Goal: Information Seeking & Learning: Learn about a topic

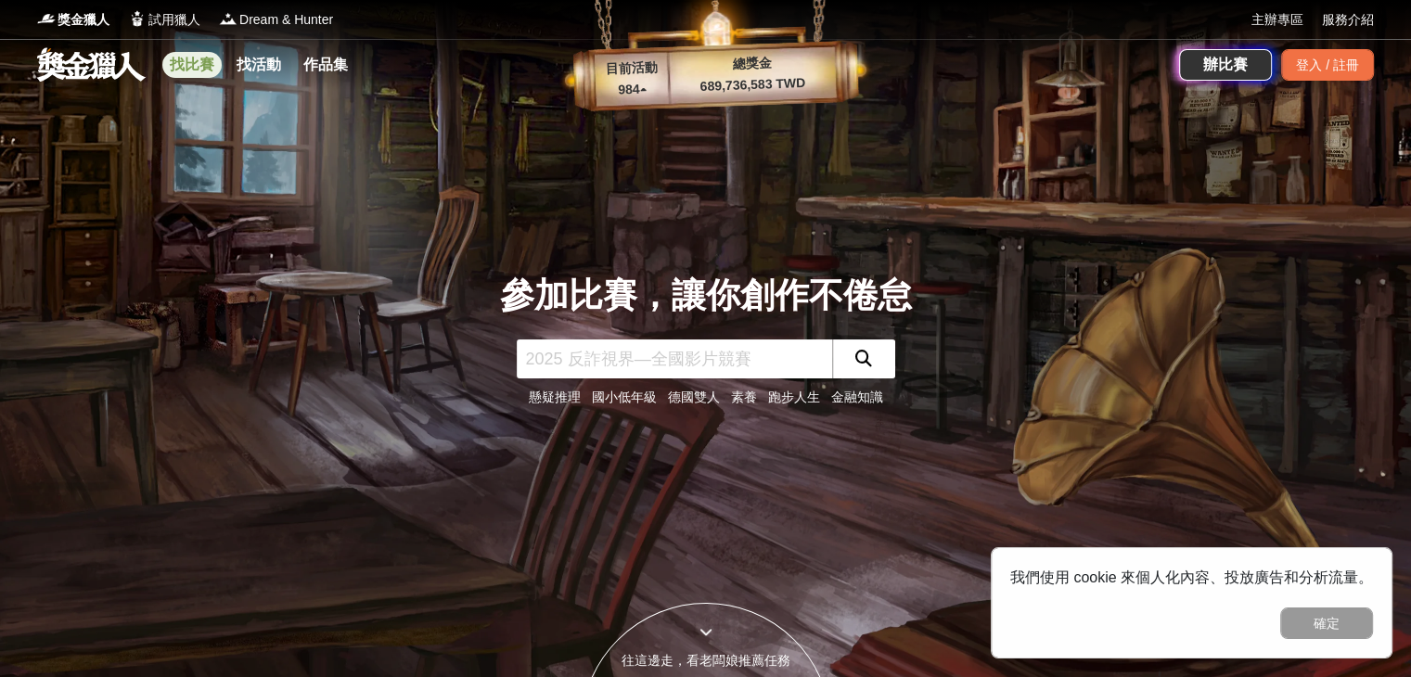
click at [210, 65] on link "找比賽" at bounding box center [191, 65] width 59 height 26
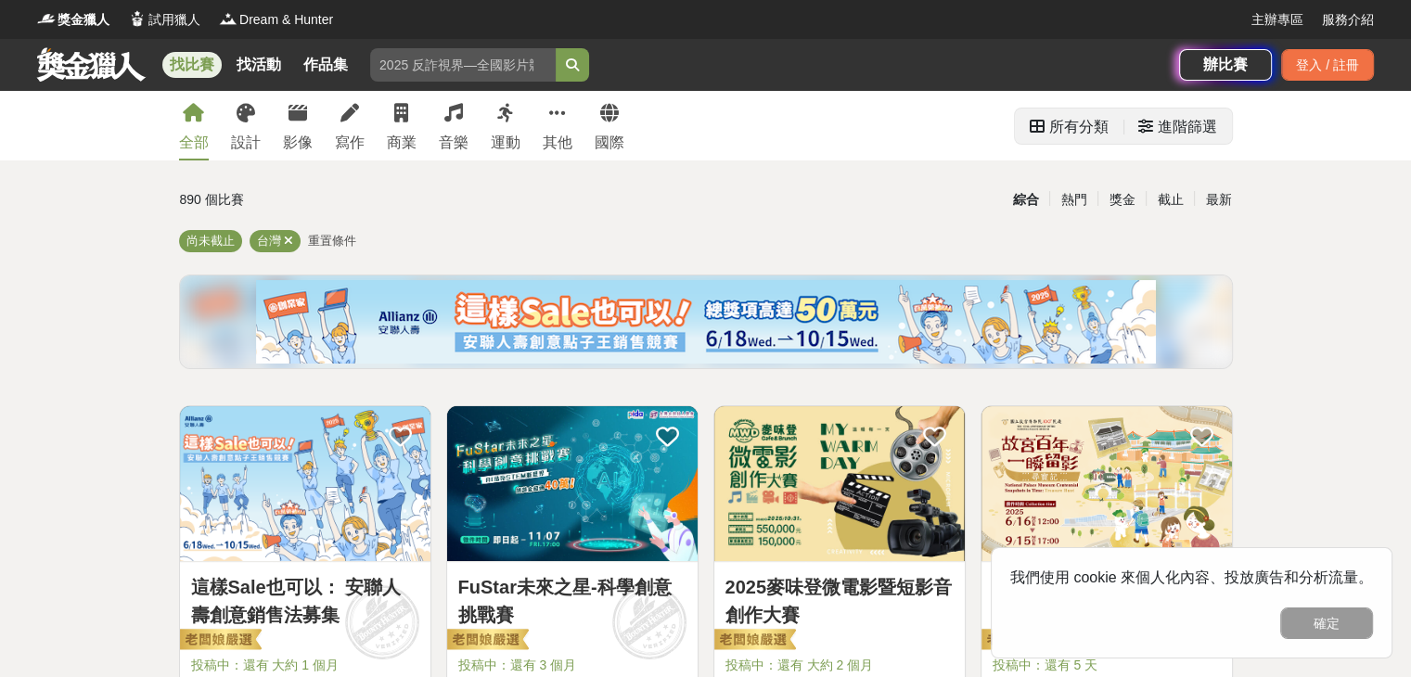
click at [1174, 135] on div "進階篩選" at bounding box center [1187, 127] width 59 height 37
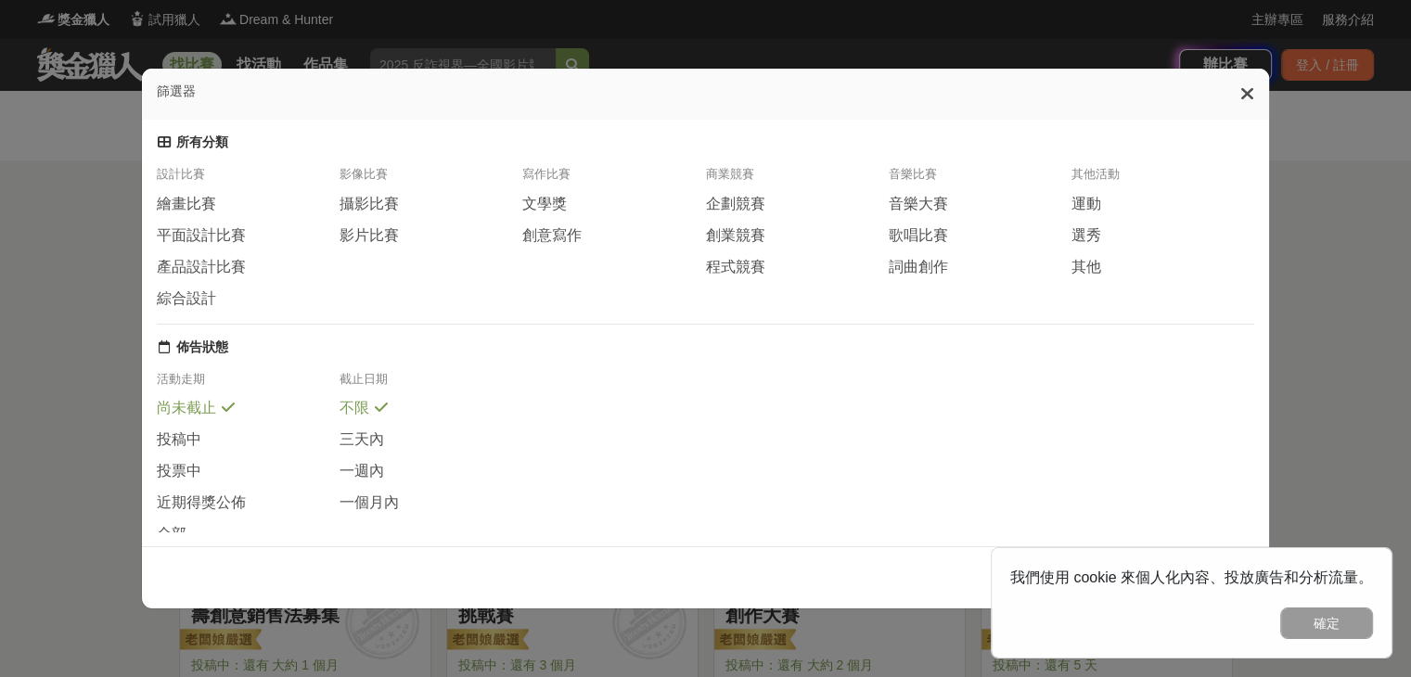
scroll to position [338, 0]
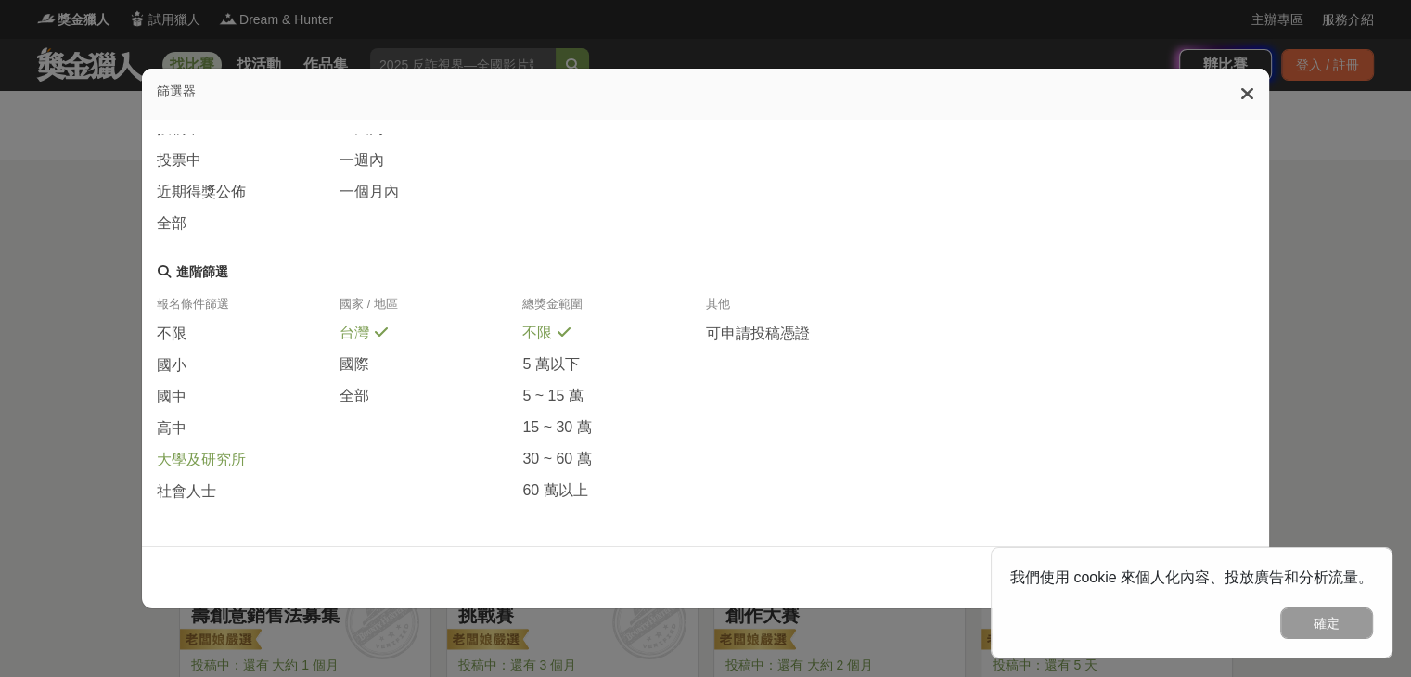
click at [226, 461] on span "大學及研究所" at bounding box center [201, 460] width 89 height 19
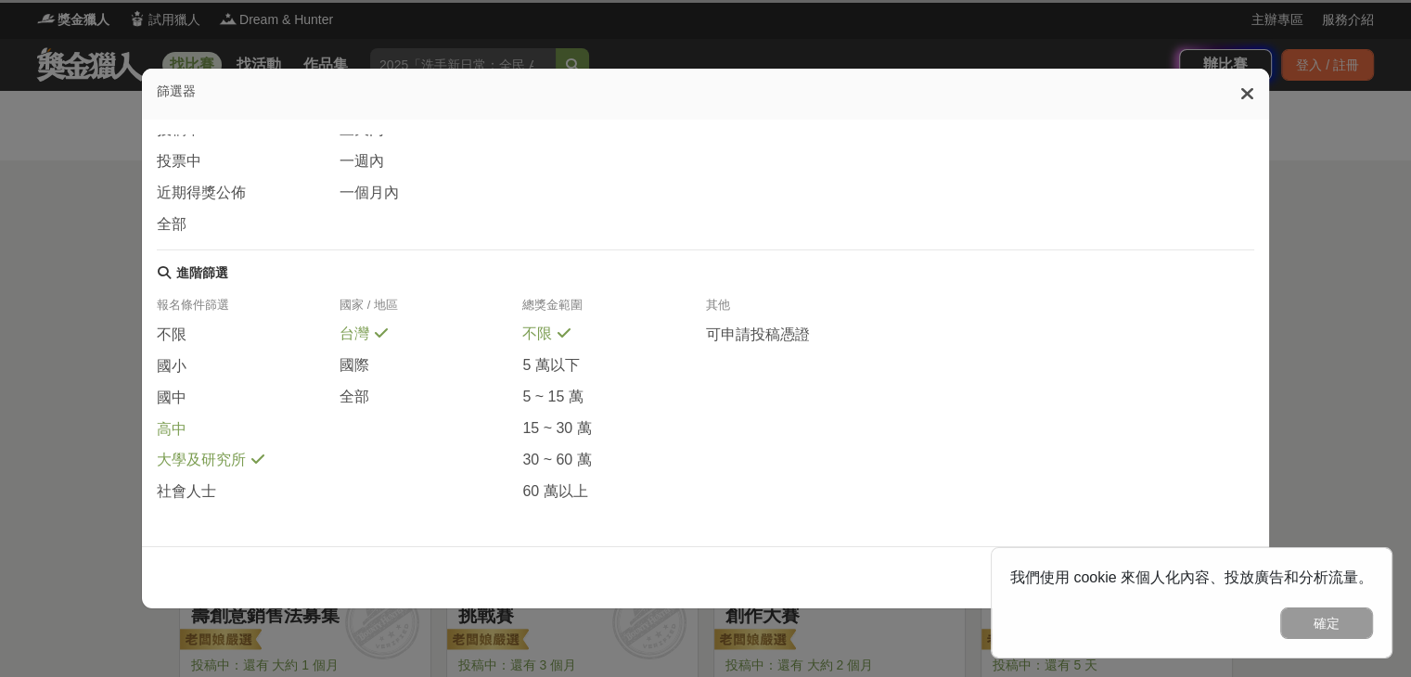
click at [221, 439] on div "高中" at bounding box center [248, 435] width 183 height 32
click at [221, 439] on div "高中" at bounding box center [248, 434] width 183 height 31
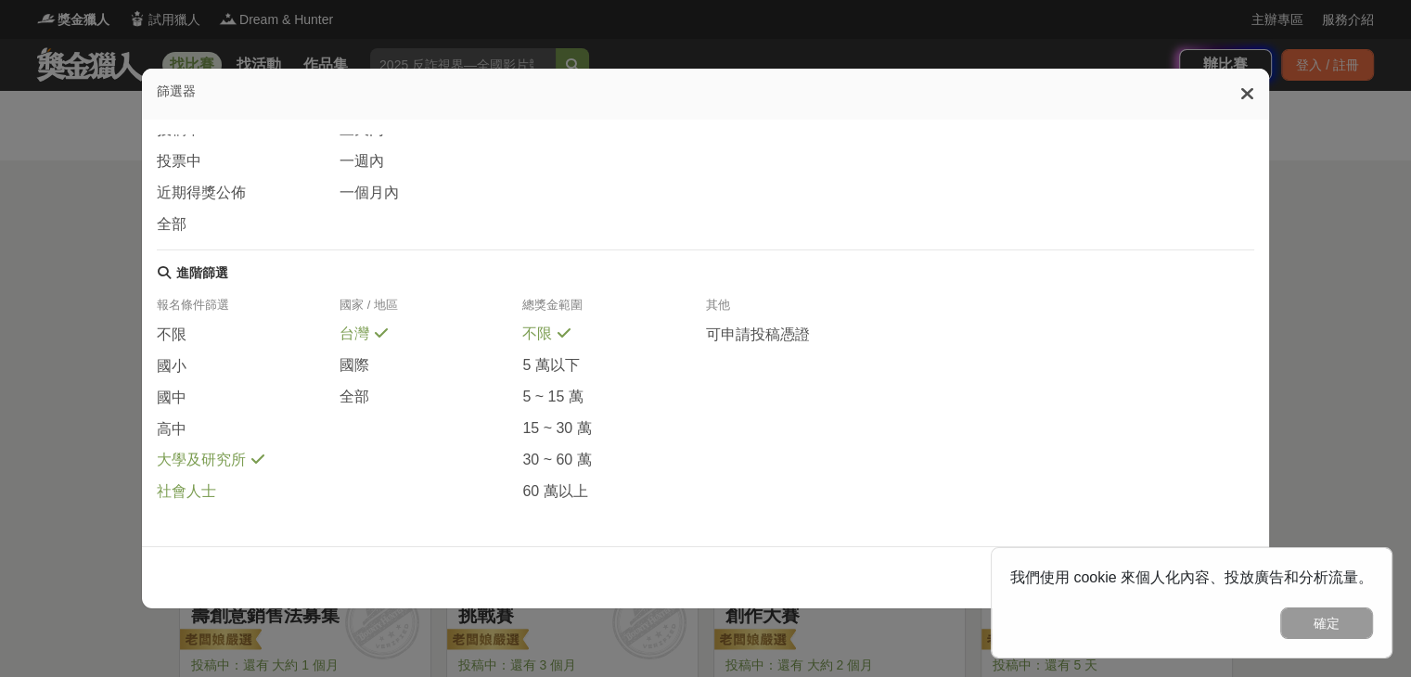
click at [213, 494] on div "社會人士" at bounding box center [248, 491] width 183 height 20
click at [334, 395] on div "國中" at bounding box center [248, 404] width 183 height 32
click at [249, 397] on div "國中" at bounding box center [248, 403] width 183 height 31
click at [374, 396] on span at bounding box center [381, 394] width 15 height 15
click at [1315, 627] on button "確定" at bounding box center [1326, 624] width 93 height 32
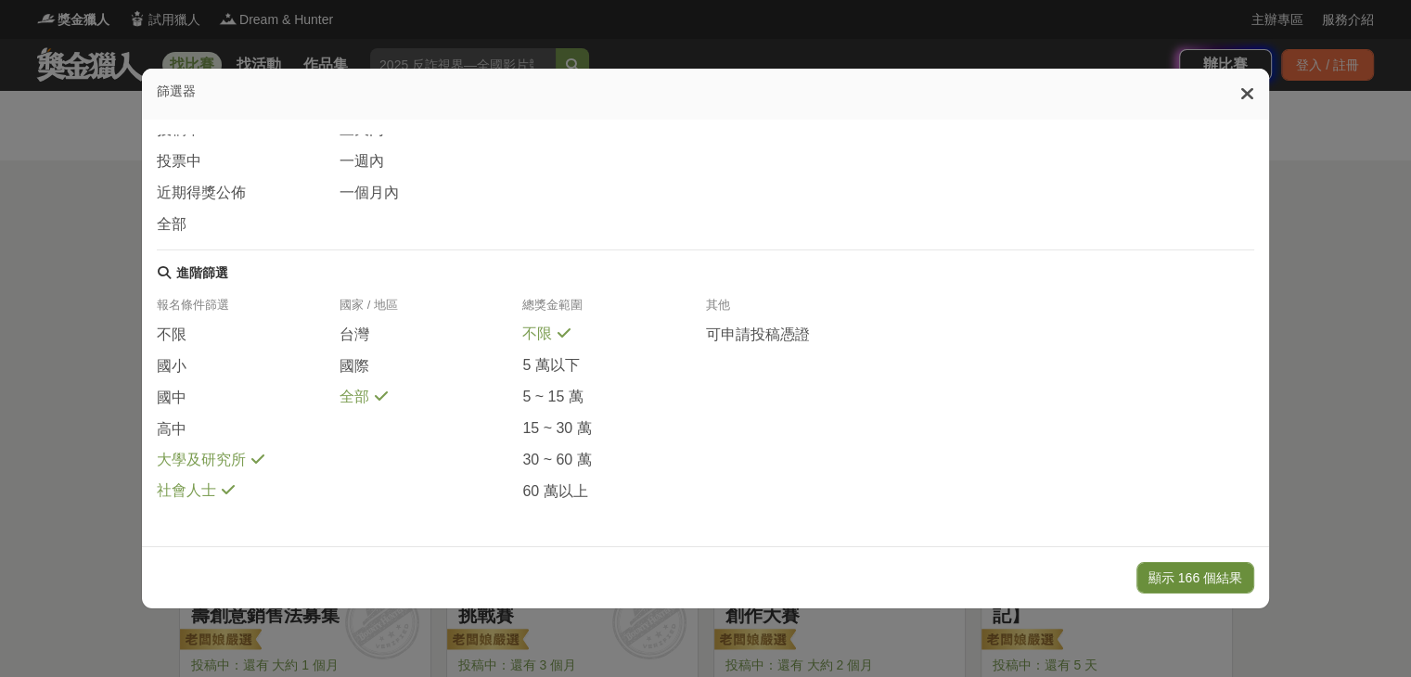
click at [1244, 591] on button "顯示 166 個結果" at bounding box center [1195, 578] width 118 height 32
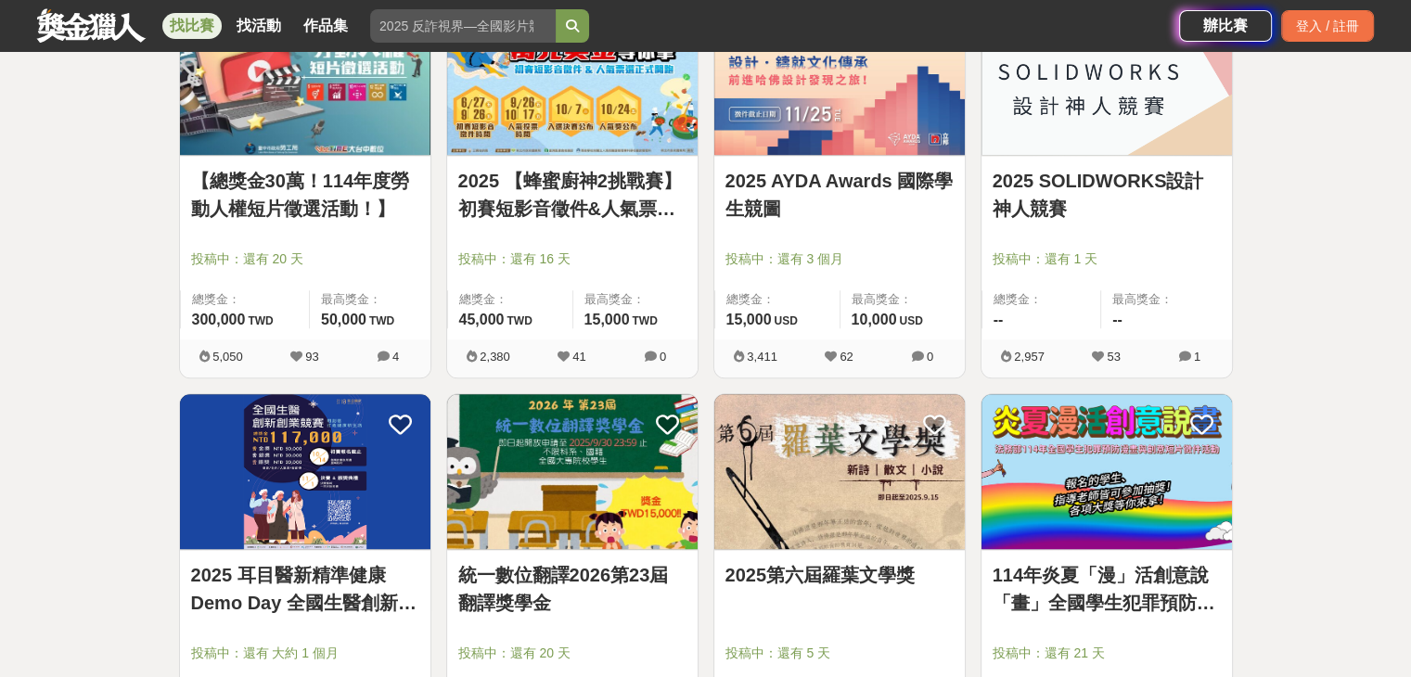
scroll to position [2249, 0]
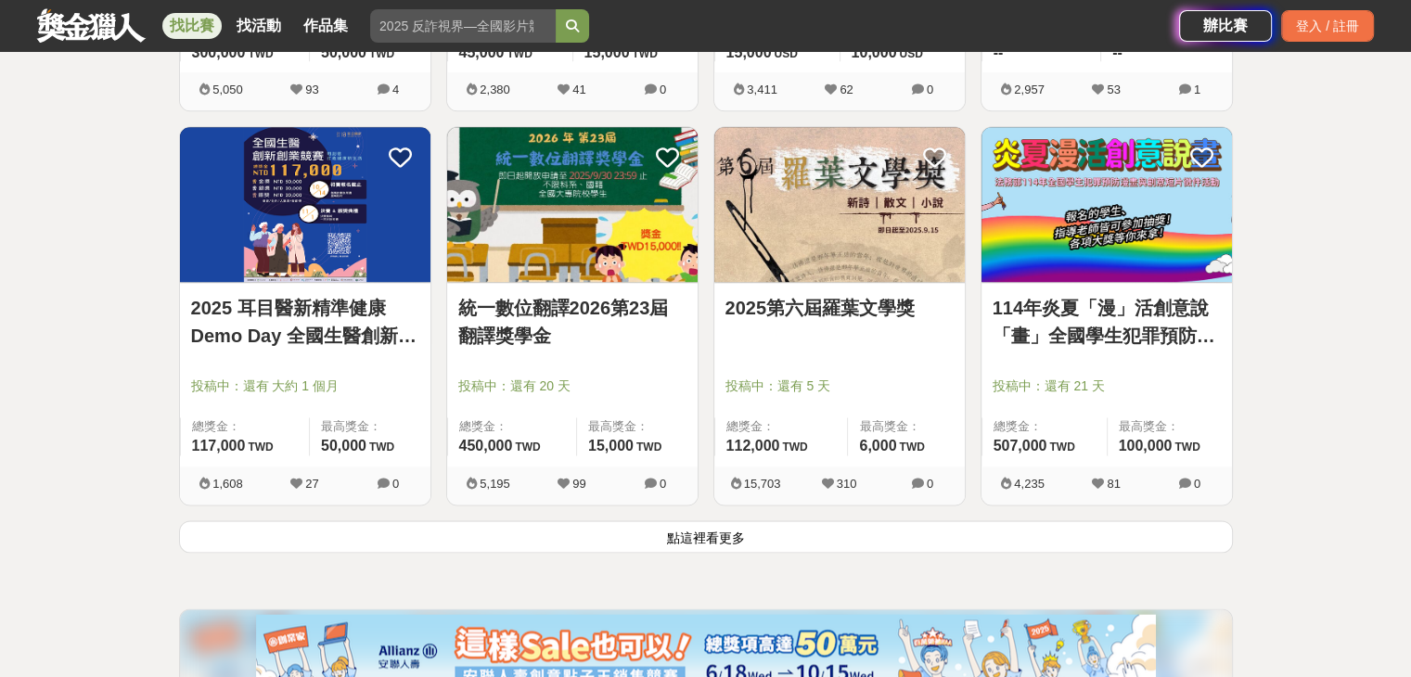
click at [664, 534] on button "點這裡看更多" at bounding box center [706, 536] width 1054 height 32
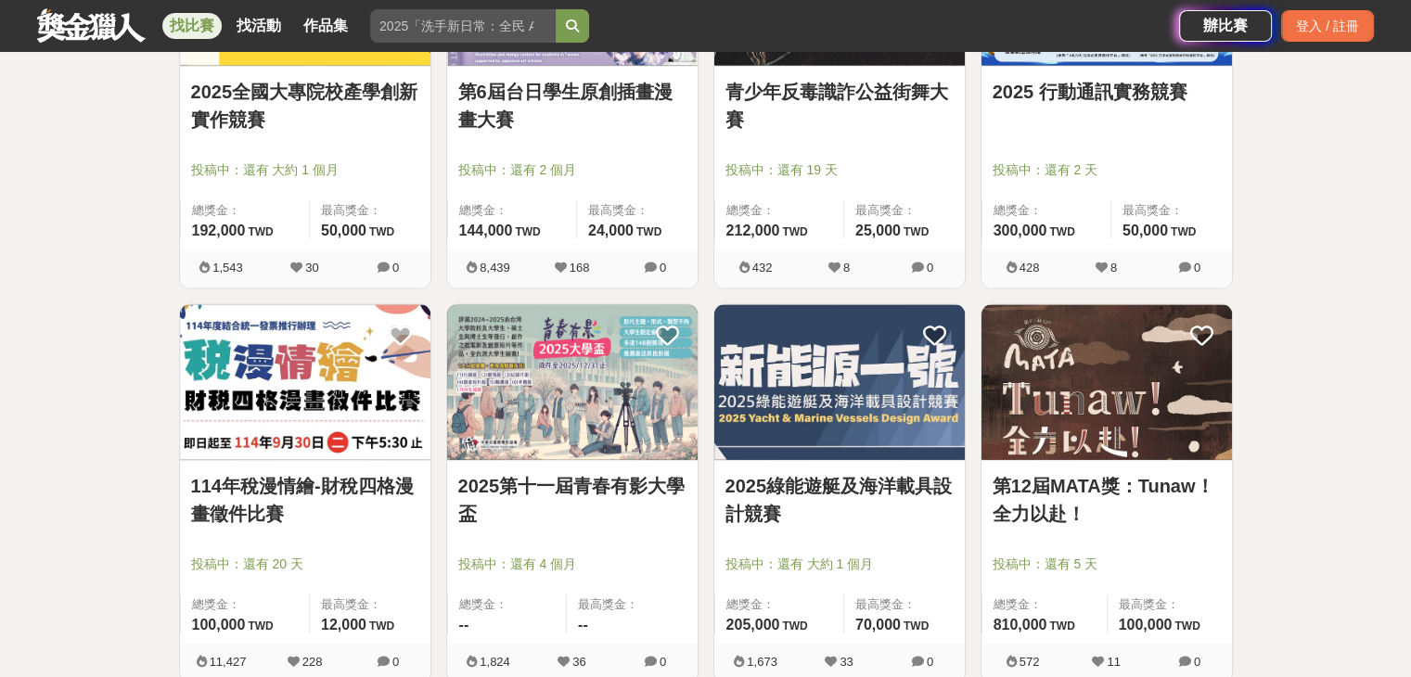
scroll to position [4063, 0]
